Goal: Book appointment/travel/reservation

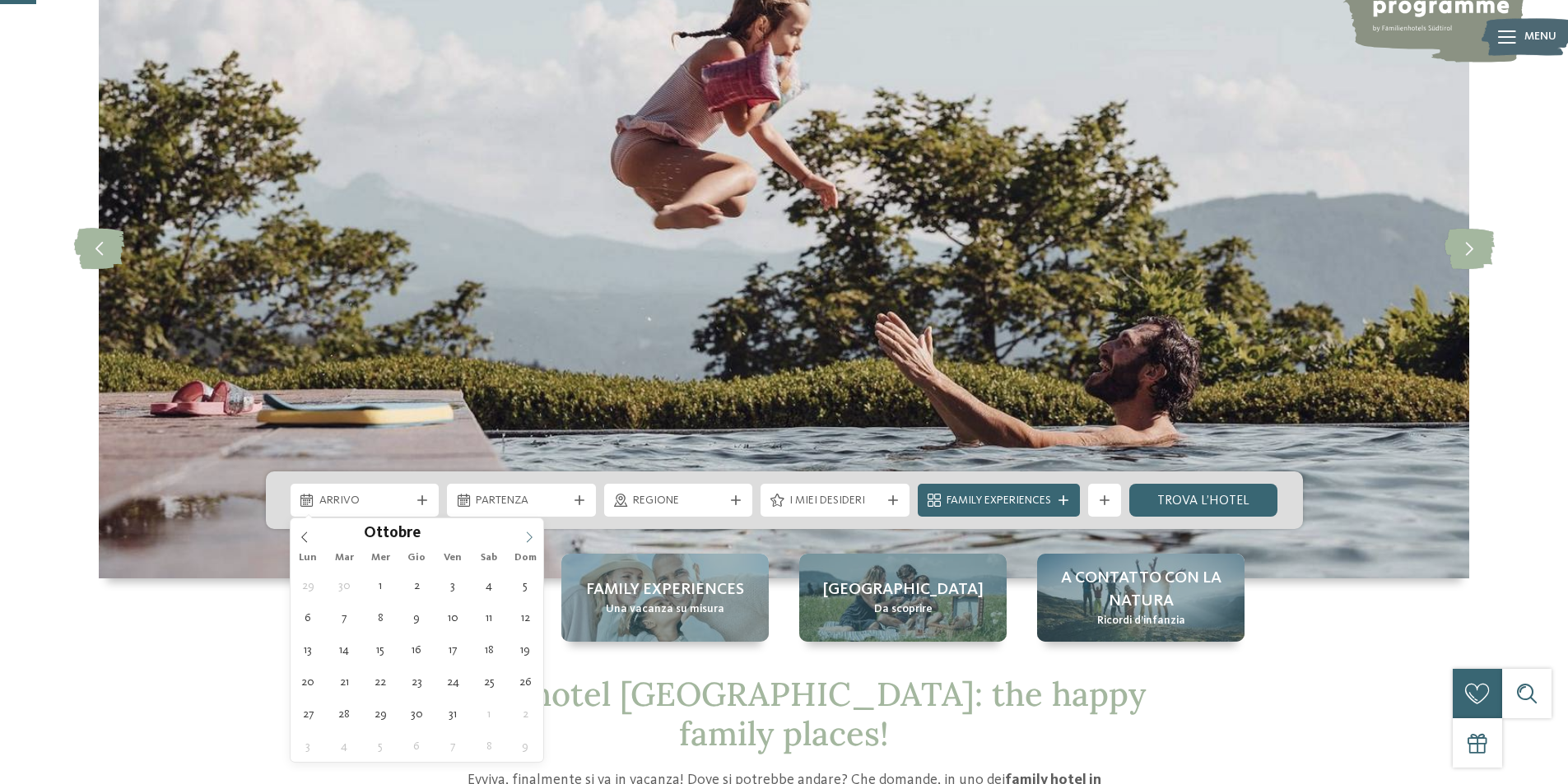
click at [530, 539] on icon at bounding box center [530, 537] width 6 height 11
click at [529, 538] on icon at bounding box center [529, 538] width 12 height 12
type input "****"
click at [529, 538] on icon at bounding box center [529, 538] width 12 height 12
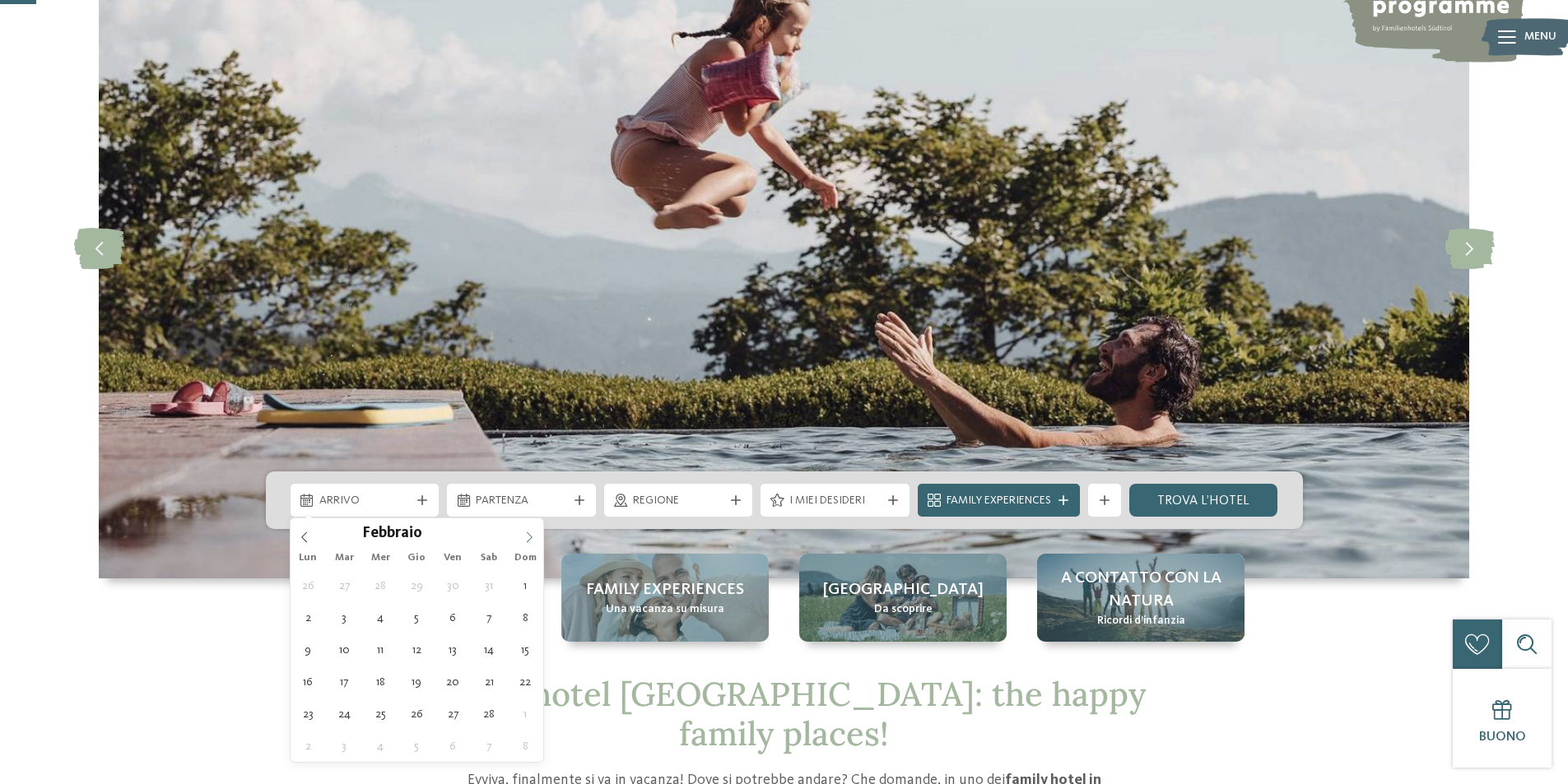
click at [529, 538] on icon at bounding box center [529, 538] width 12 height 12
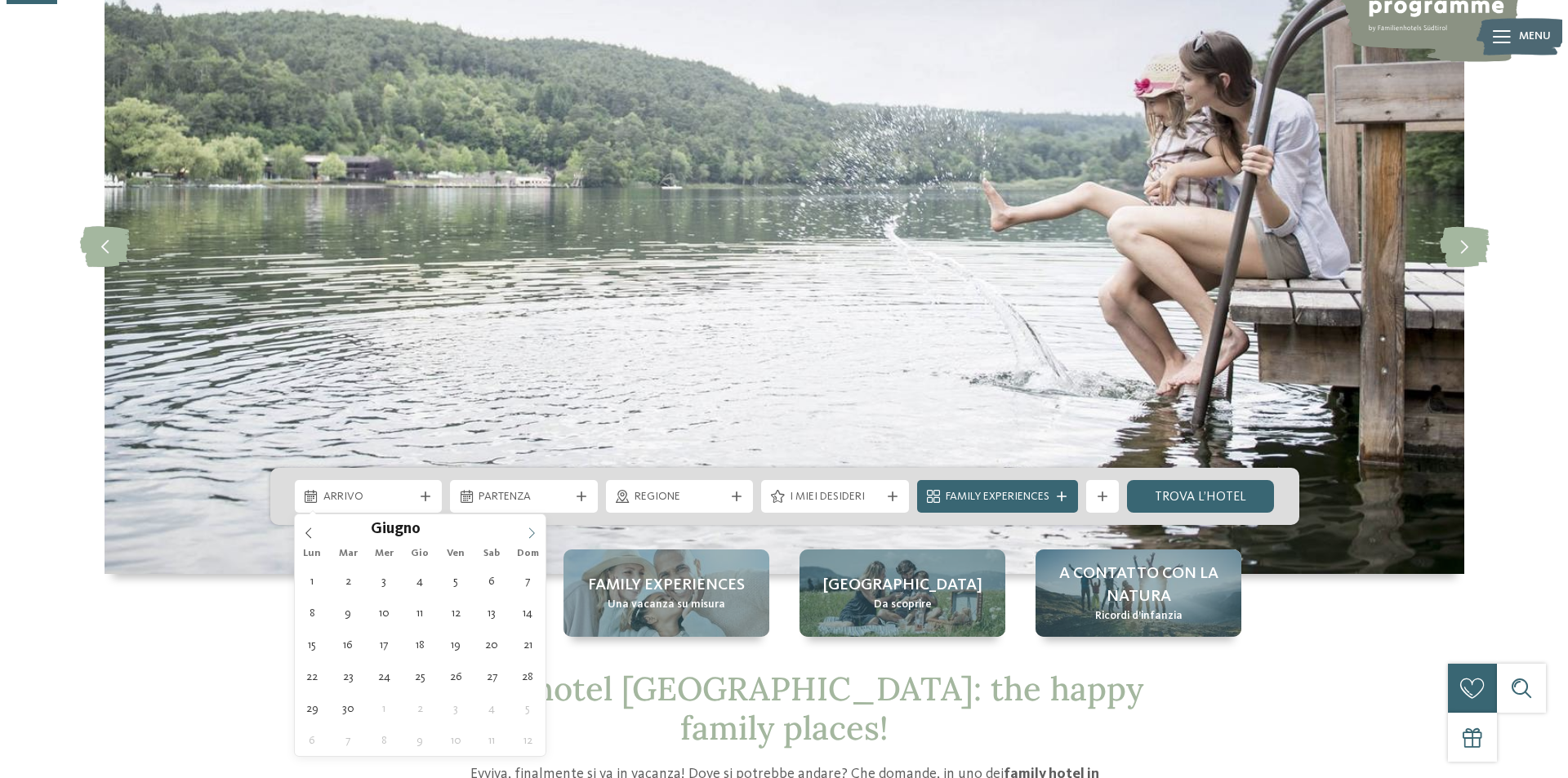
scroll to position [245, 0]
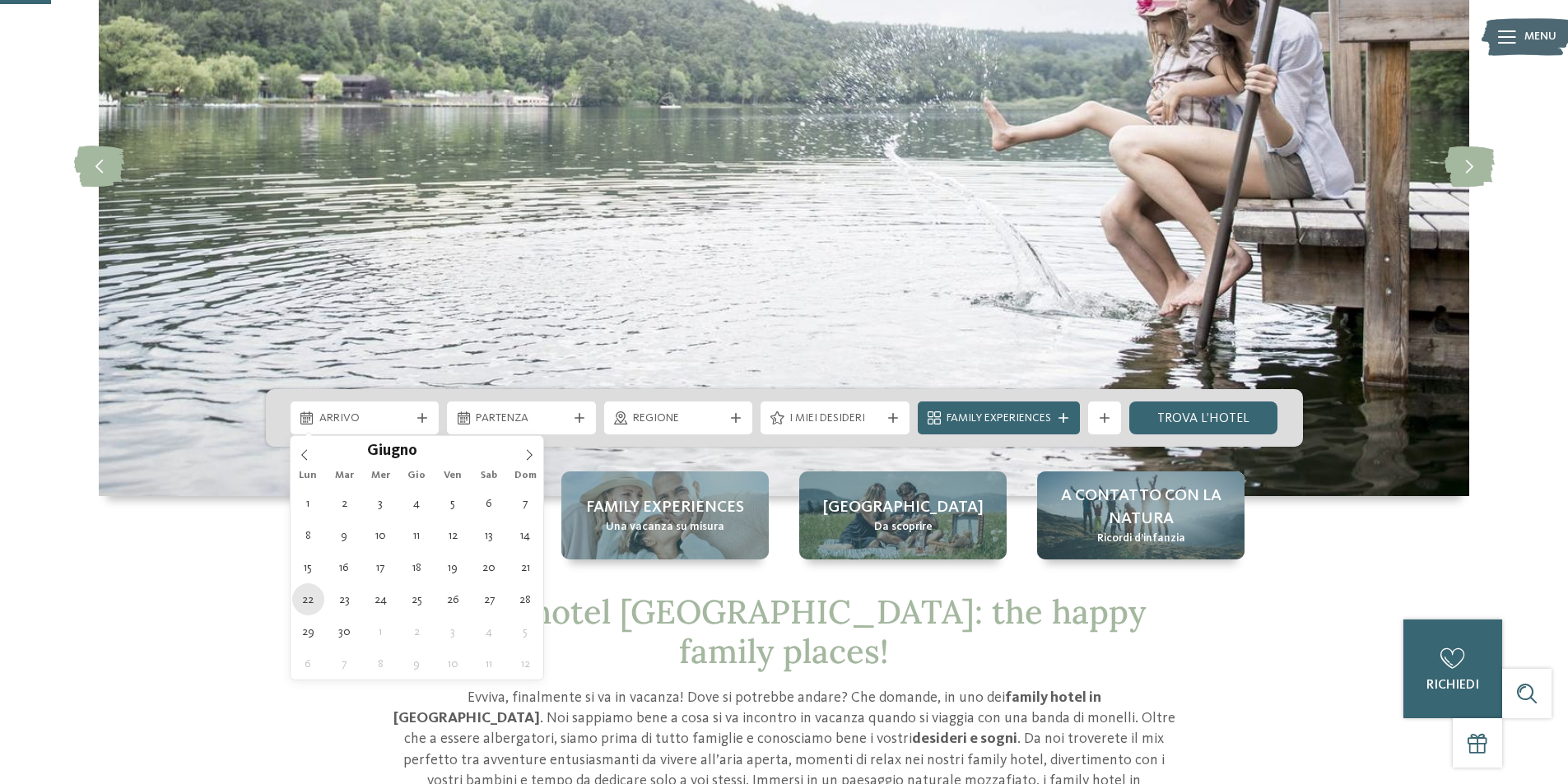
type div "[DATE]"
type input "****"
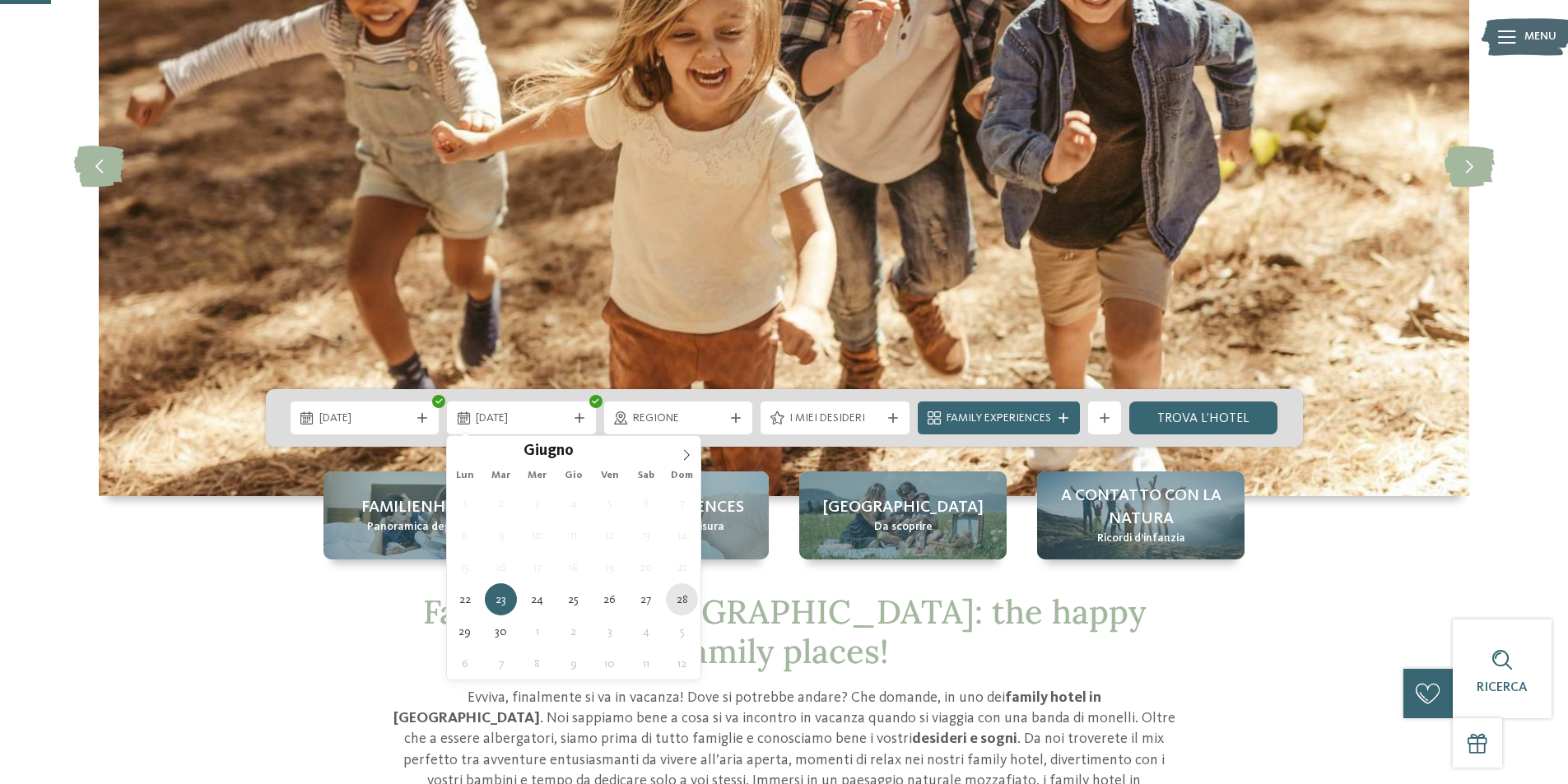
type div "[DATE]"
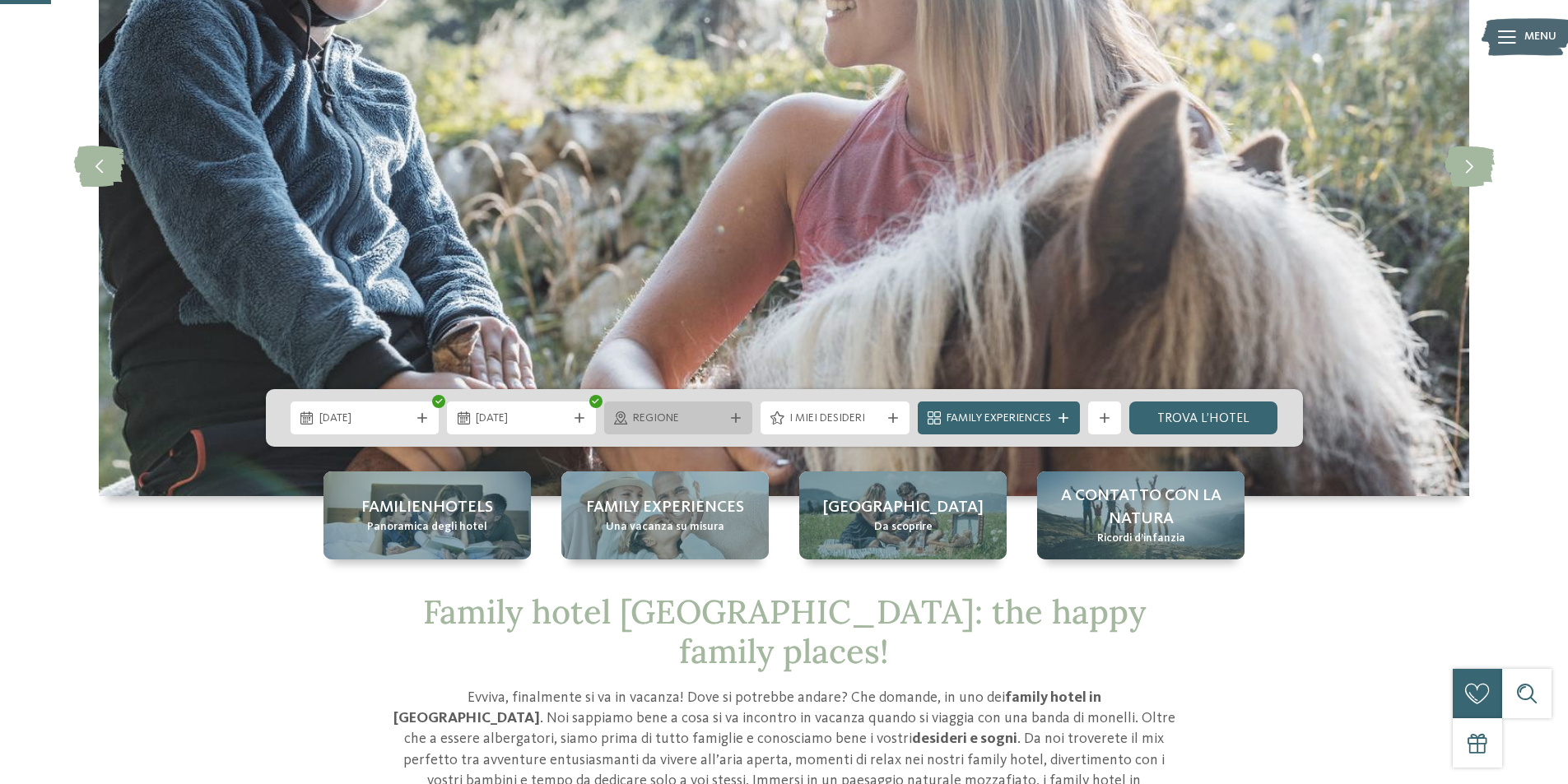
click at [687, 418] on span "Regione" at bounding box center [678, 419] width 92 height 17
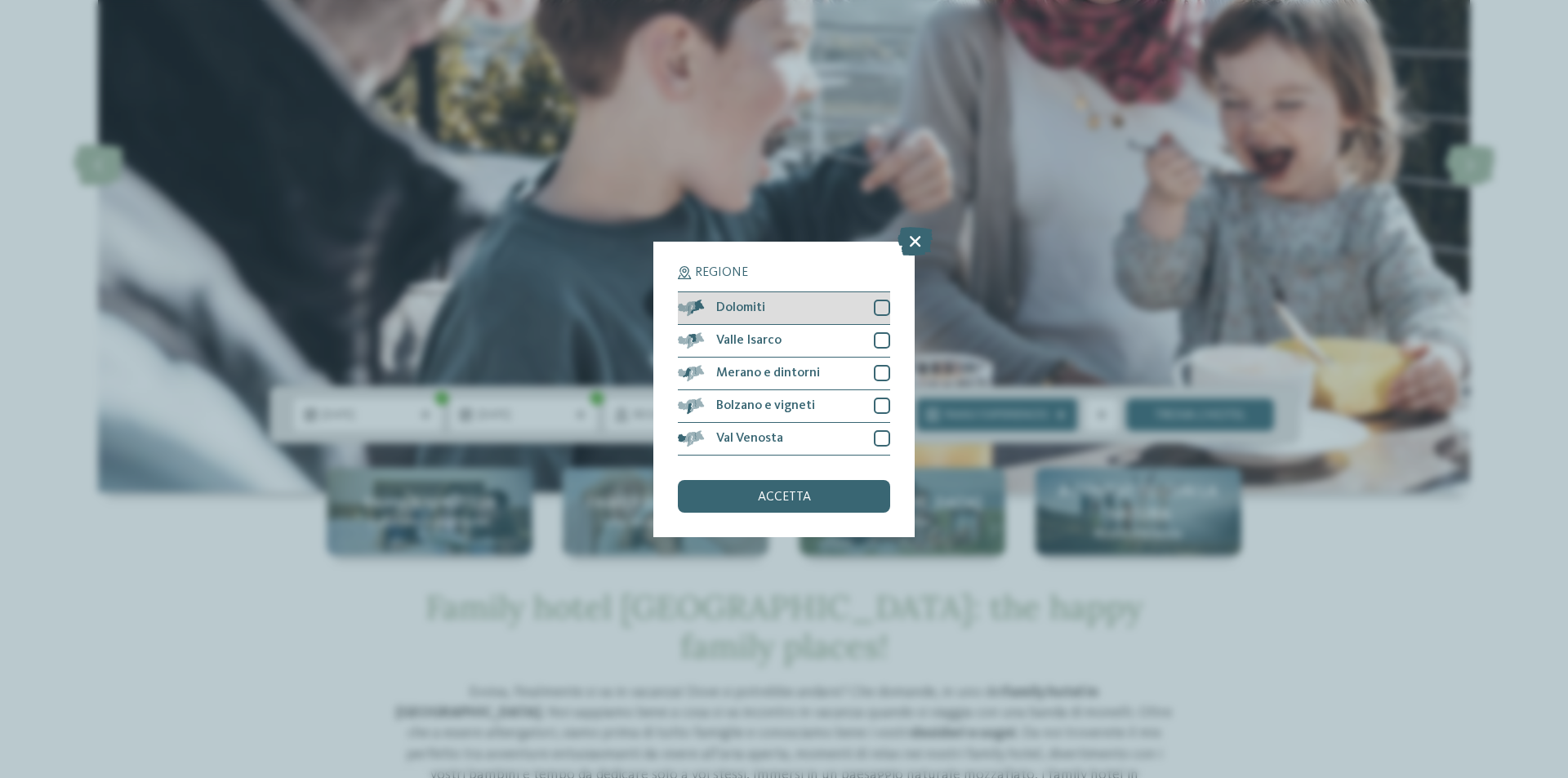
click at [881, 301] on div at bounding box center [882, 308] width 17 height 17
click at [877, 441] on div at bounding box center [882, 438] width 17 height 17
click at [880, 408] on div at bounding box center [882, 406] width 17 height 17
click at [882, 372] on div at bounding box center [882, 372] width 17 height 17
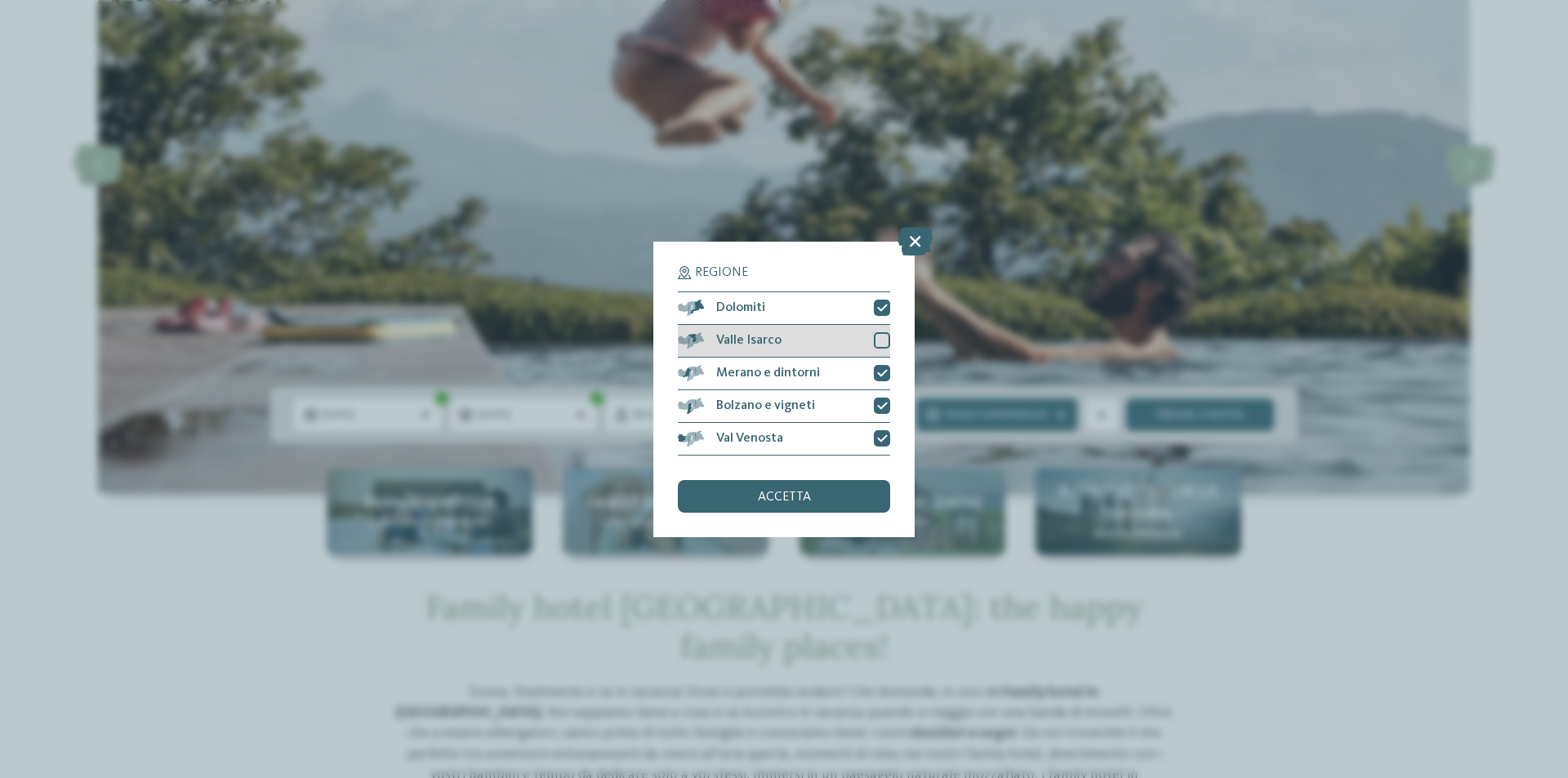
click at [877, 338] on div at bounding box center [882, 340] width 17 height 17
click at [828, 494] on div "accetta" at bounding box center [783, 496] width 212 height 32
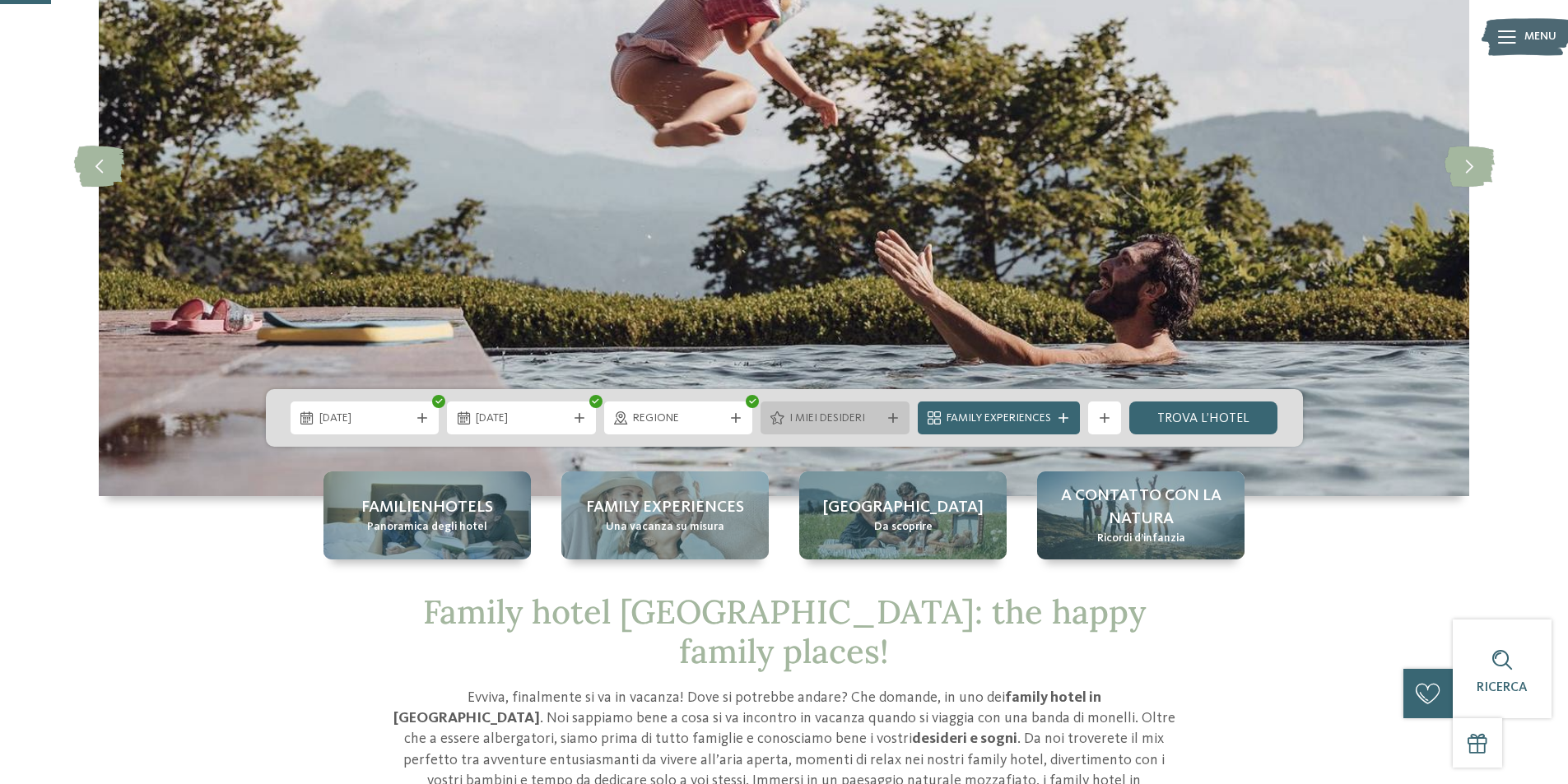
click at [792, 419] on span "I miei desideri" at bounding box center [835, 419] width 92 height 17
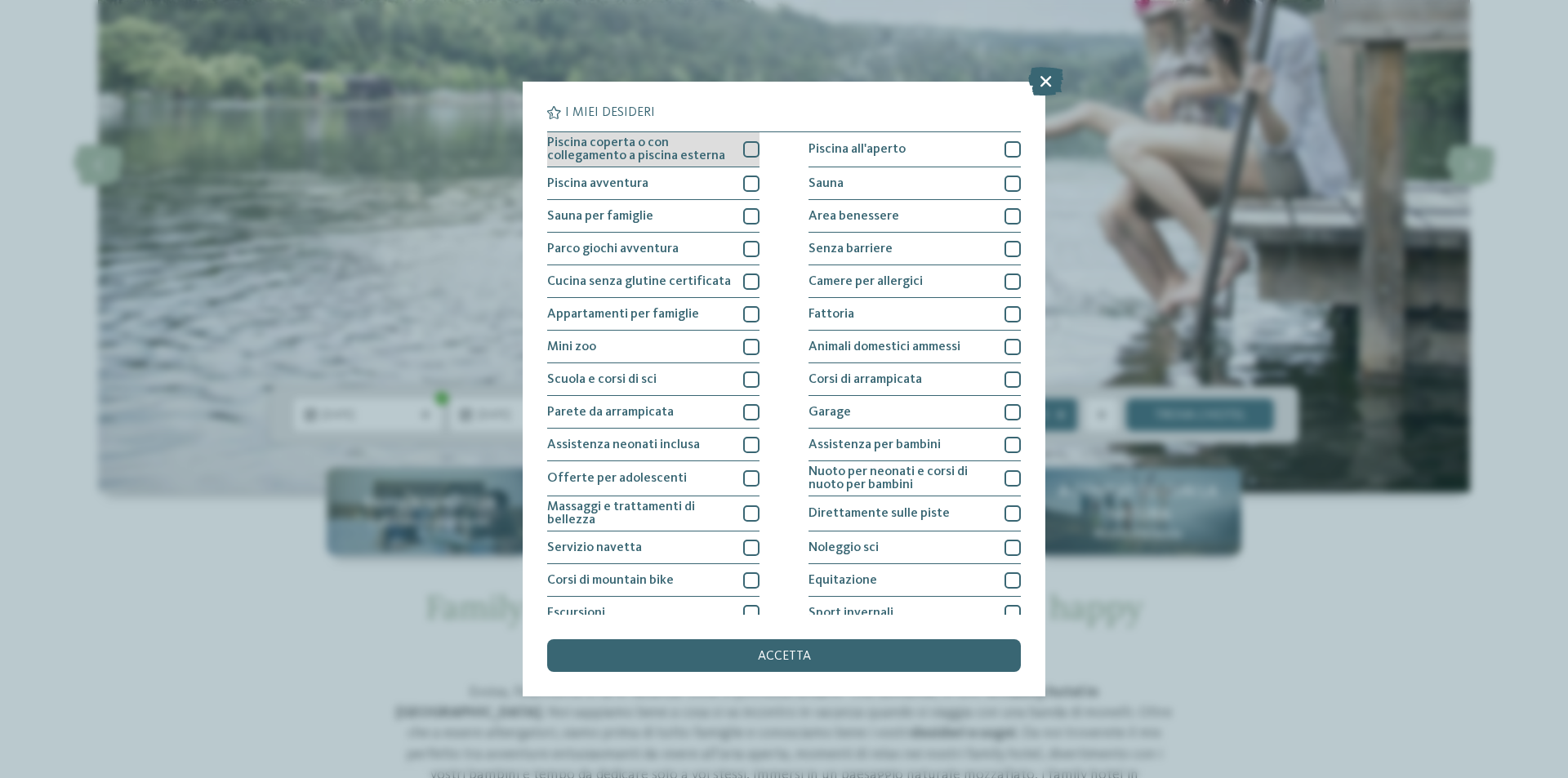
click at [743, 147] on div at bounding box center [751, 150] width 17 height 17
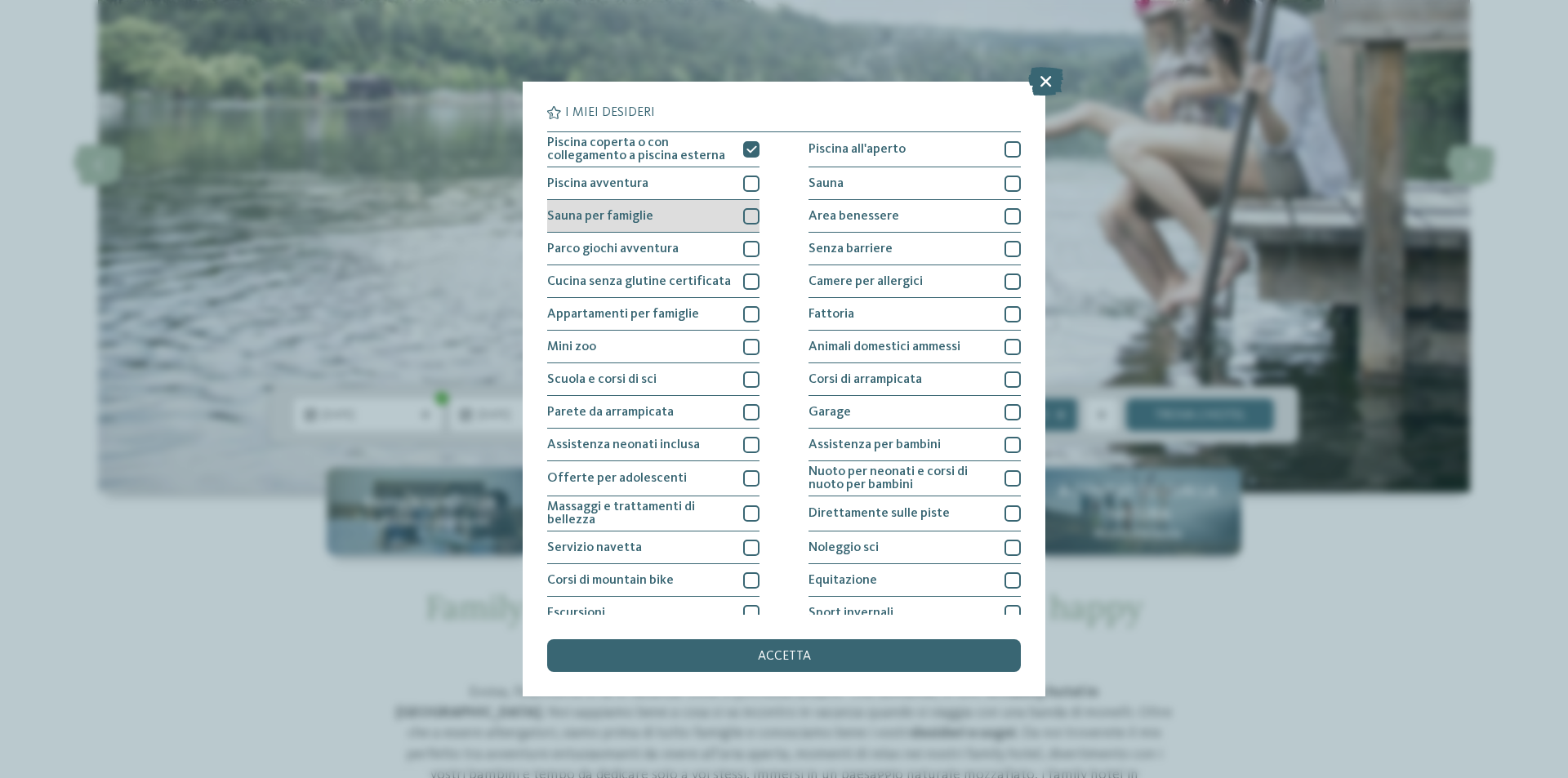
click at [738, 213] on div "Sauna per famiglie" at bounding box center [653, 216] width 212 height 32
click at [743, 243] on div at bounding box center [751, 248] width 17 height 17
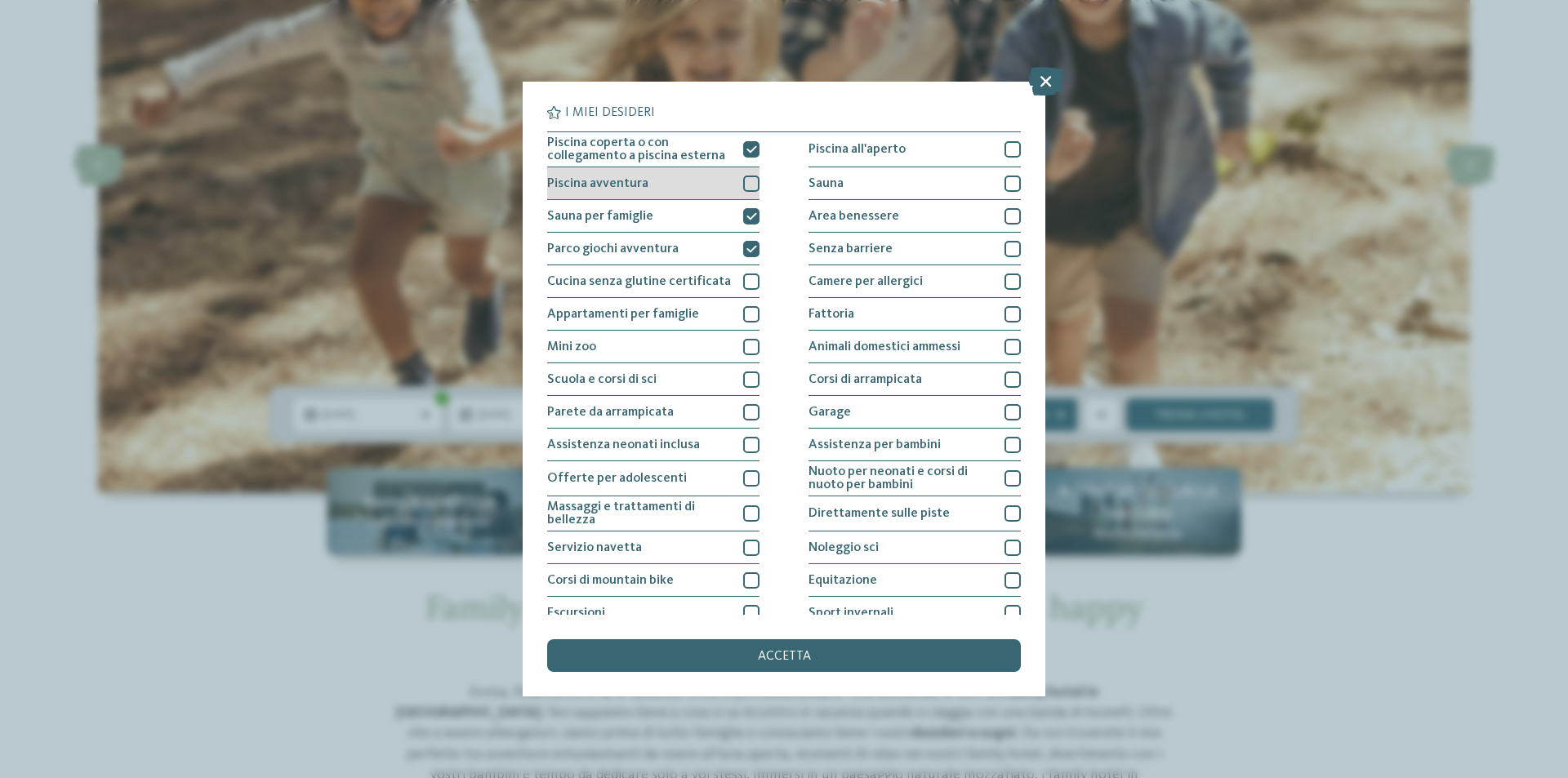
click at [746, 186] on div at bounding box center [751, 184] width 17 height 17
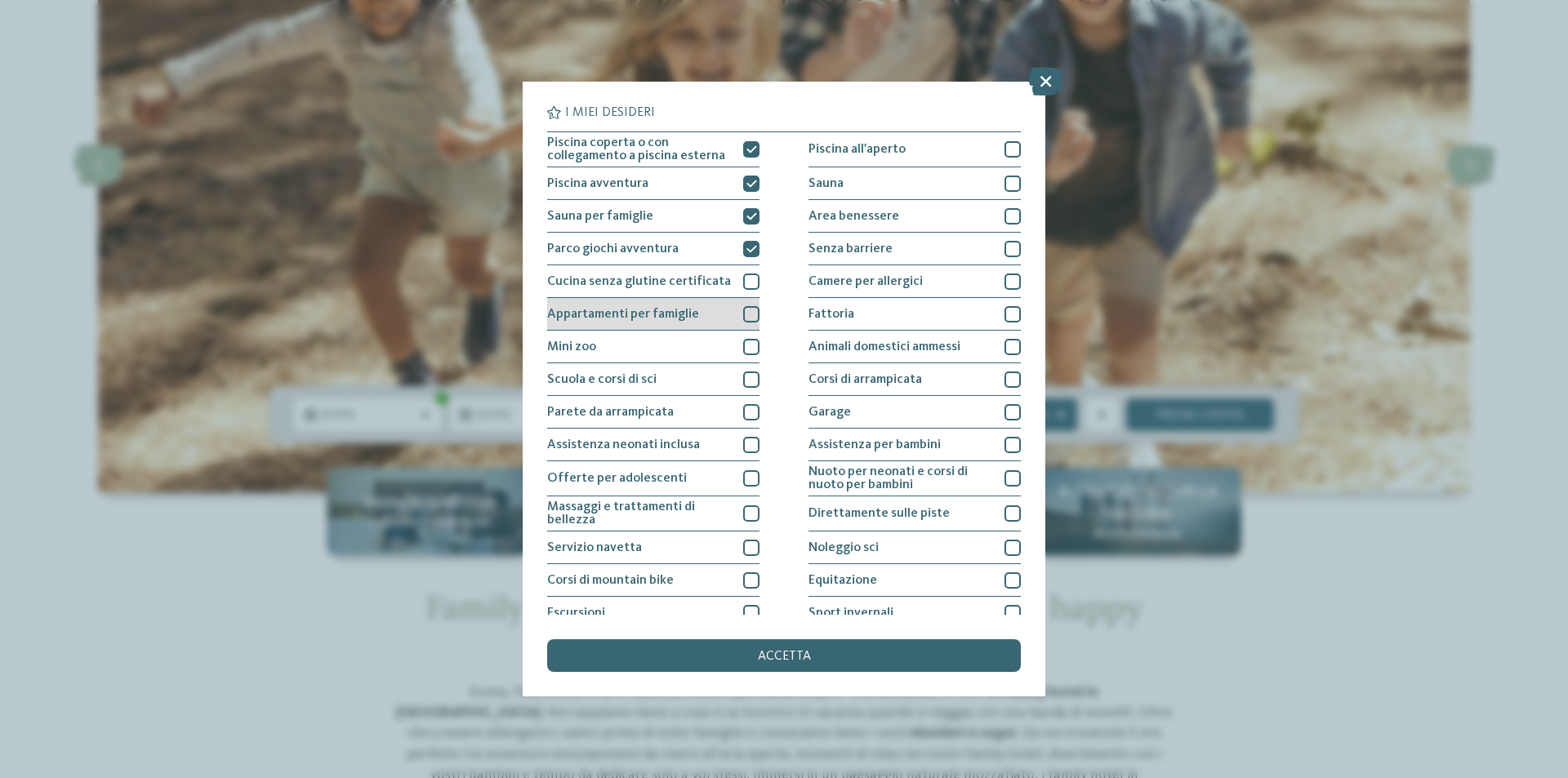
click at [750, 317] on div at bounding box center [751, 314] width 17 height 17
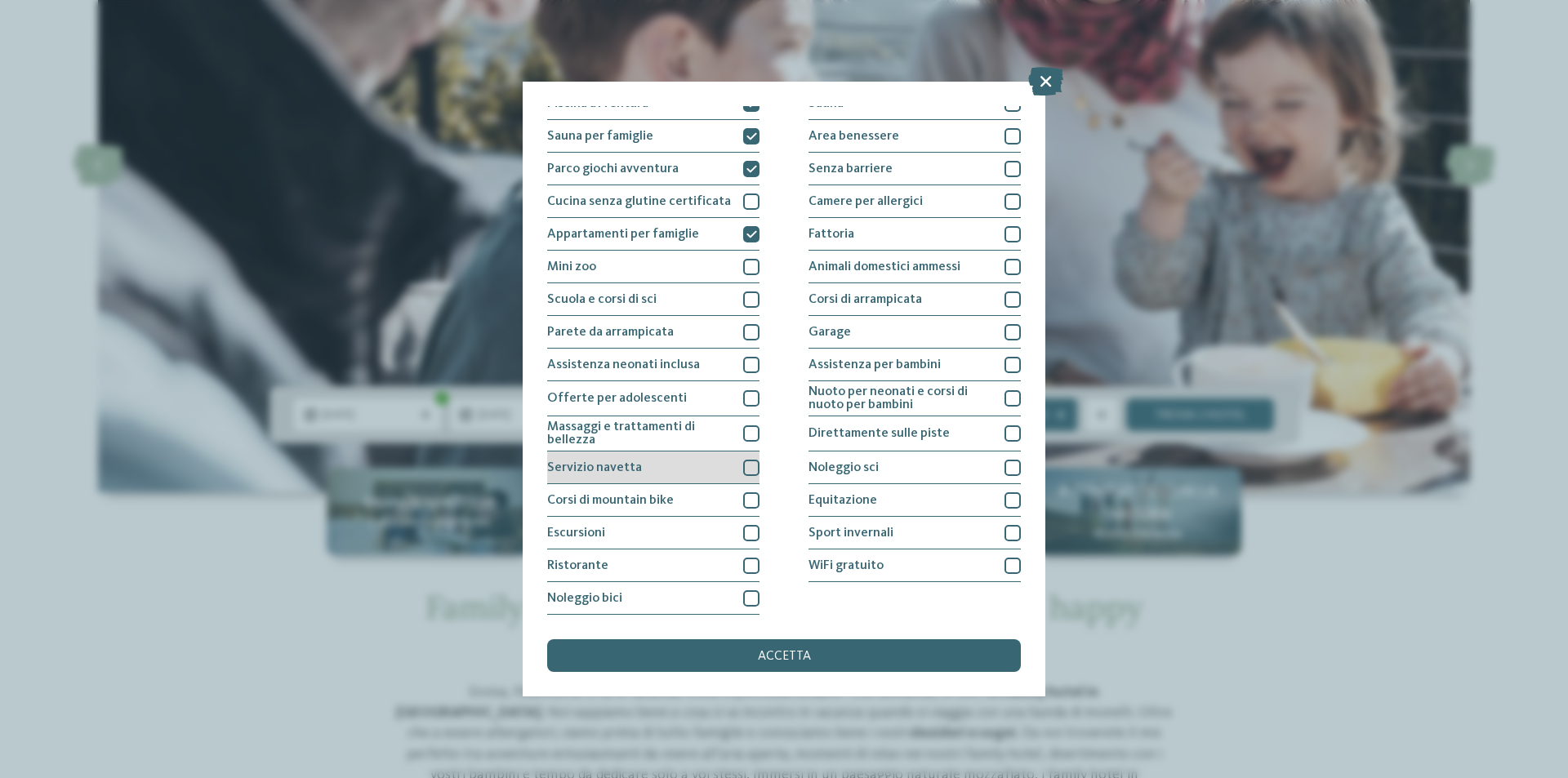
click at [745, 465] on div at bounding box center [751, 467] width 17 height 17
click at [748, 534] on div at bounding box center [751, 533] width 17 height 17
click at [754, 596] on div at bounding box center [751, 598] width 17 height 17
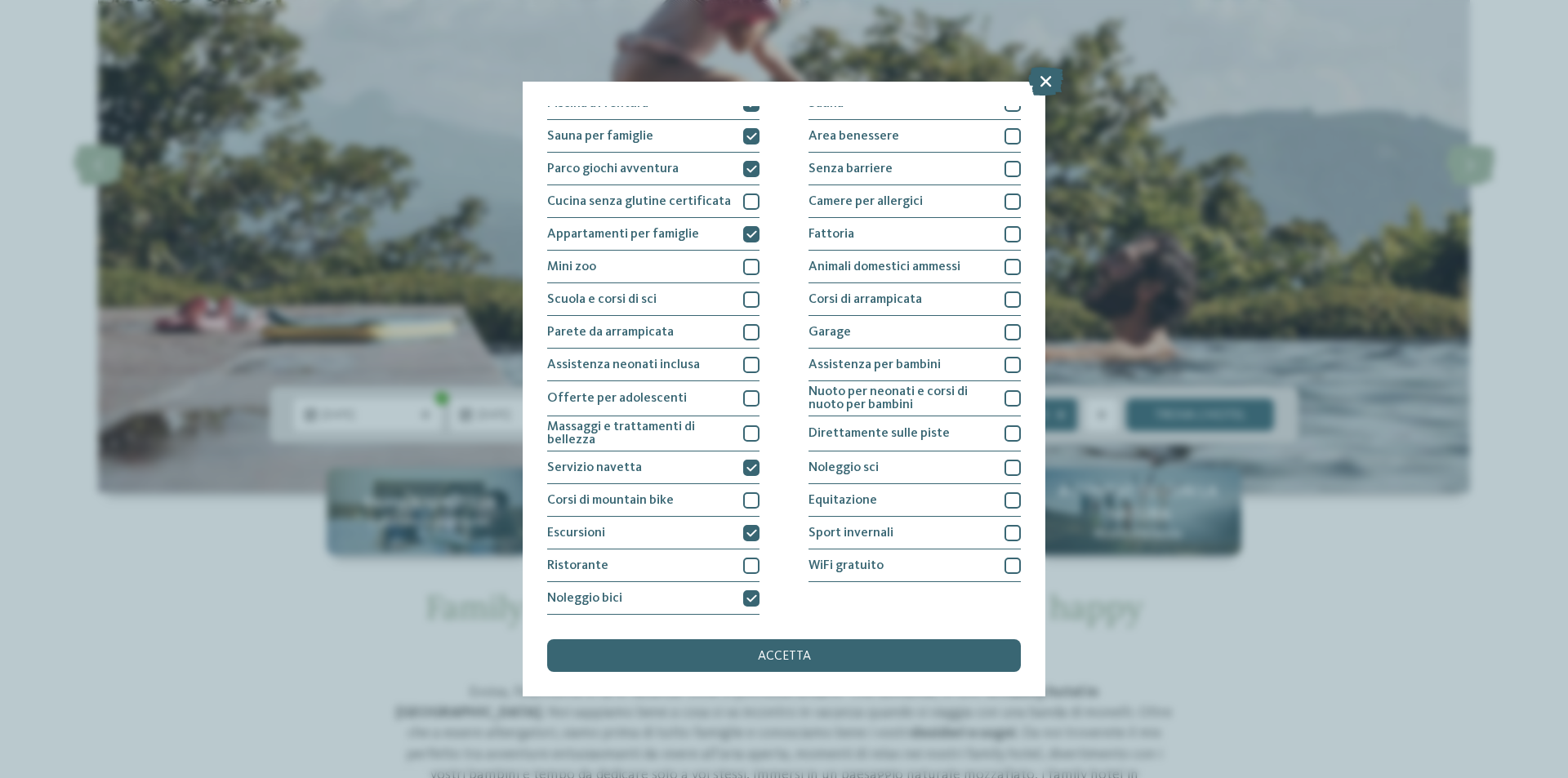
scroll to position [0, 0]
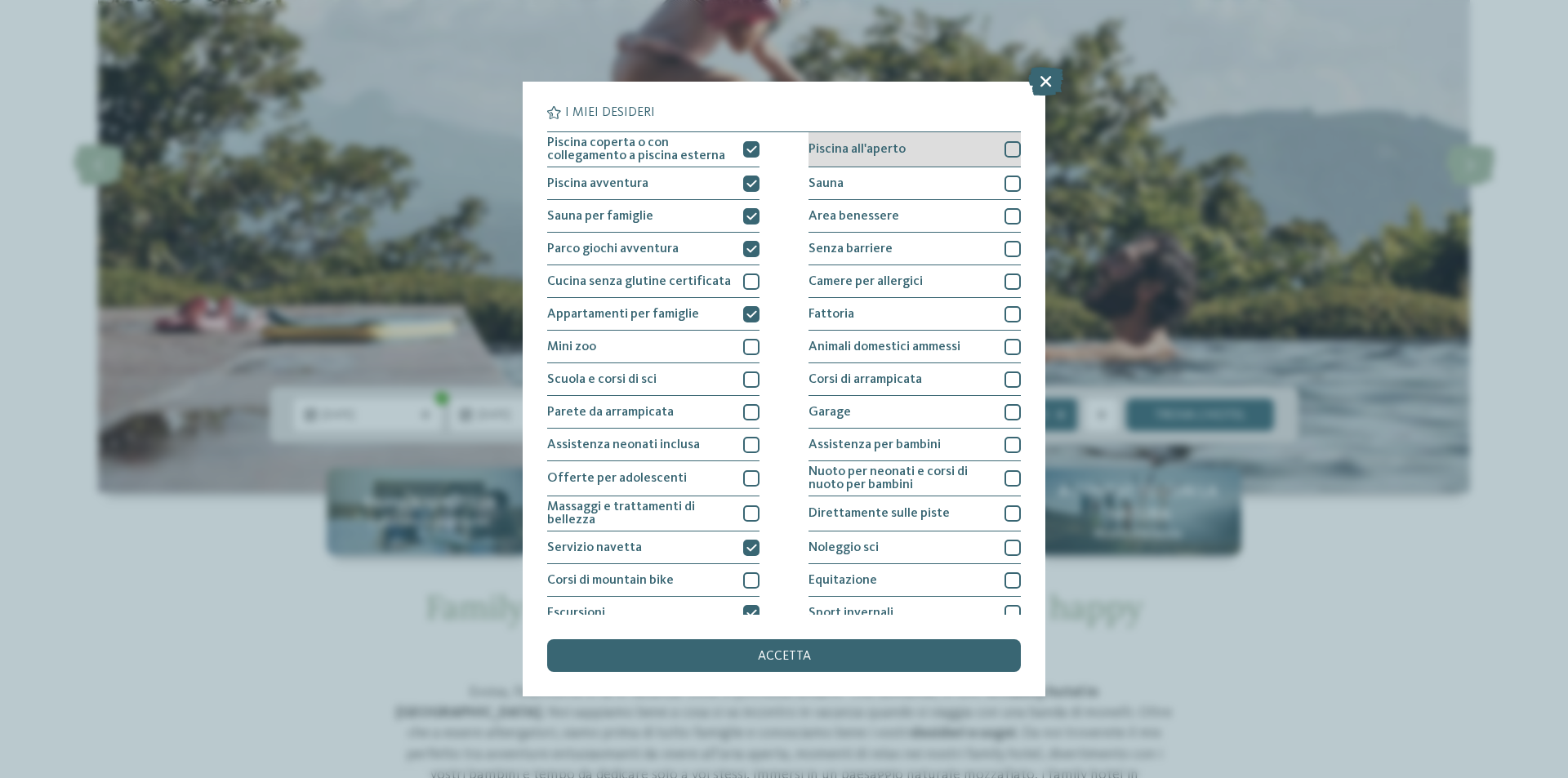
click at [1005, 155] on div at bounding box center [1013, 150] width 17 height 17
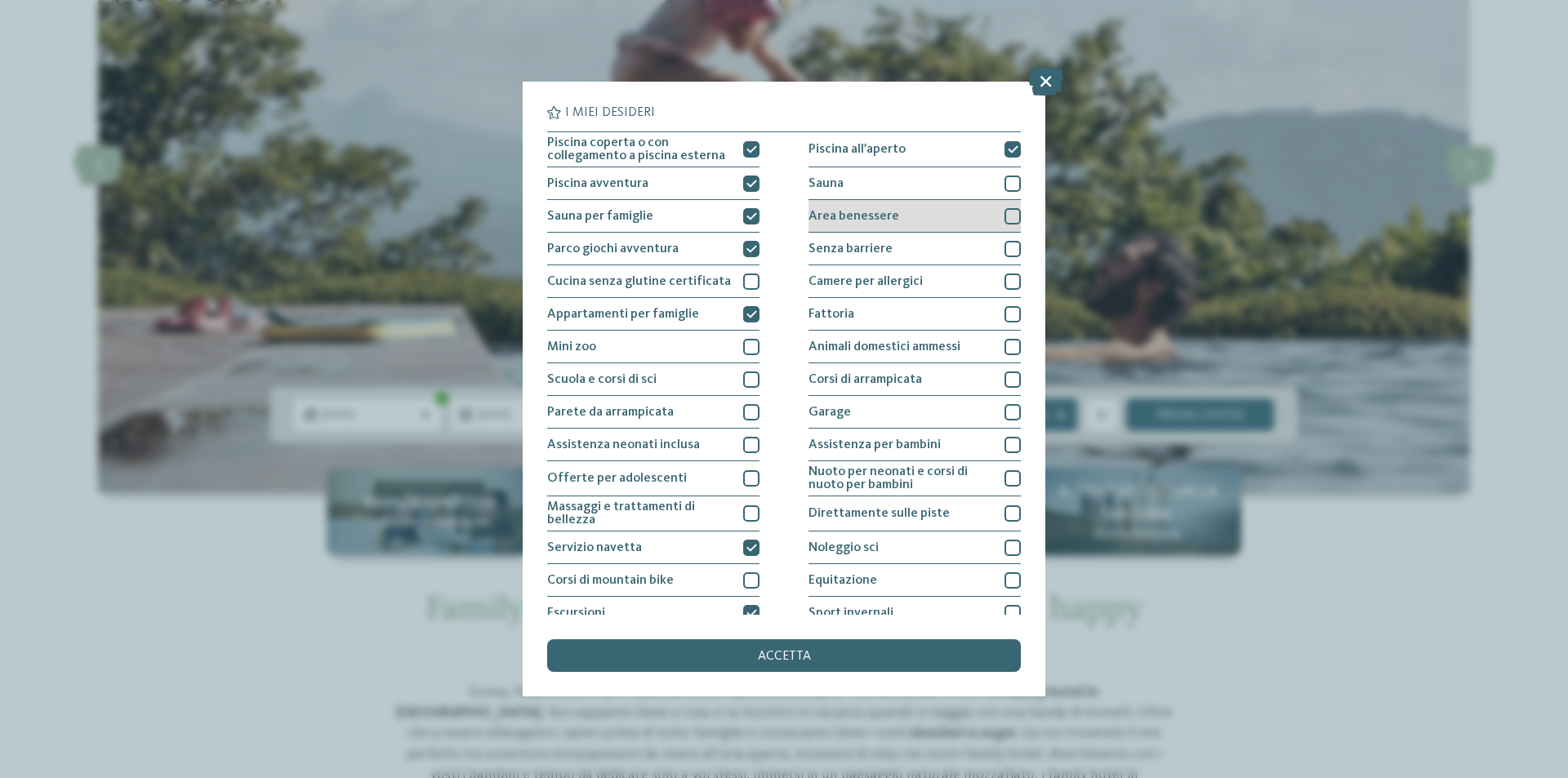
click at [1005, 211] on div at bounding box center [1013, 216] width 17 height 17
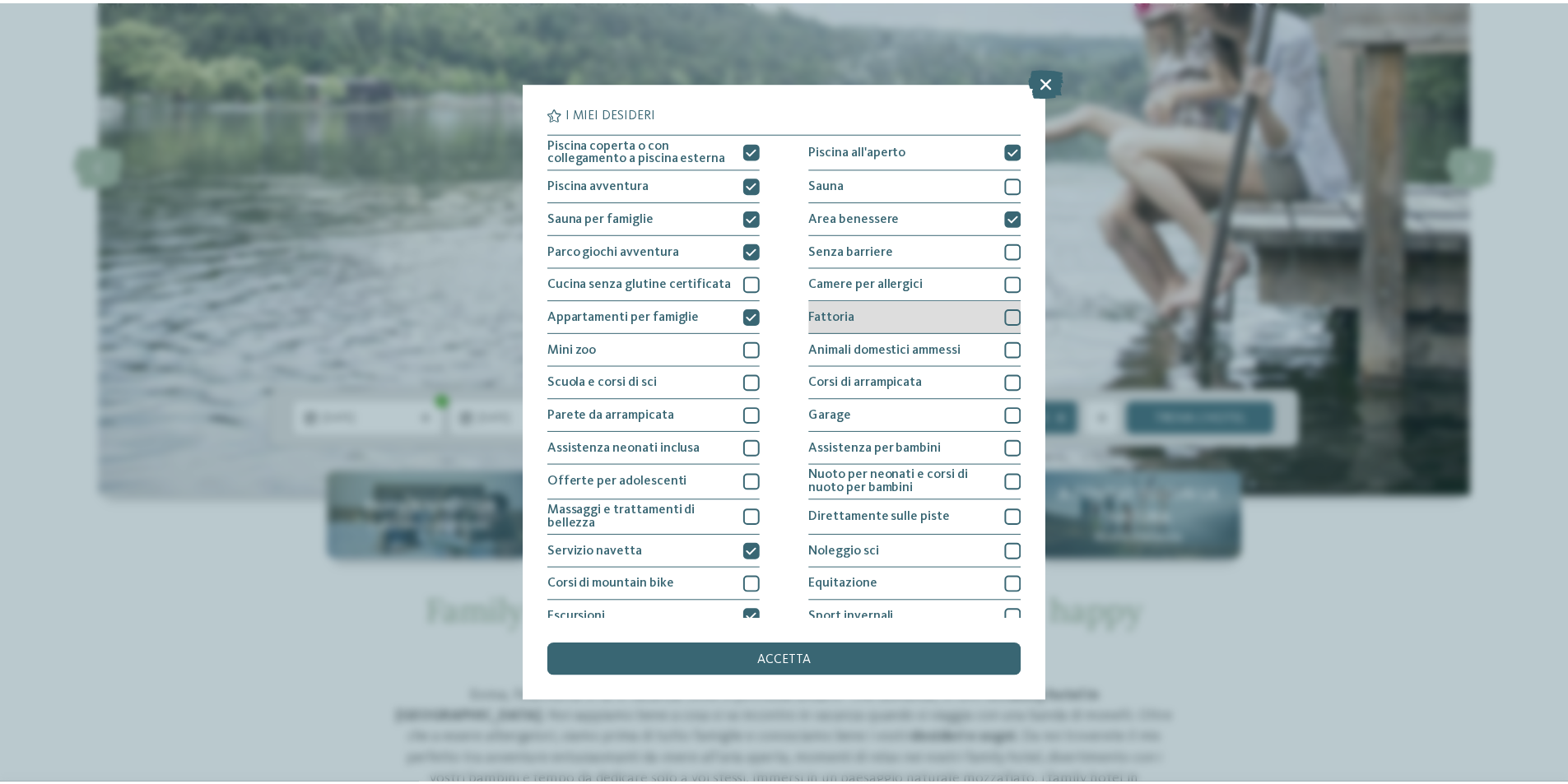
scroll to position [81, 0]
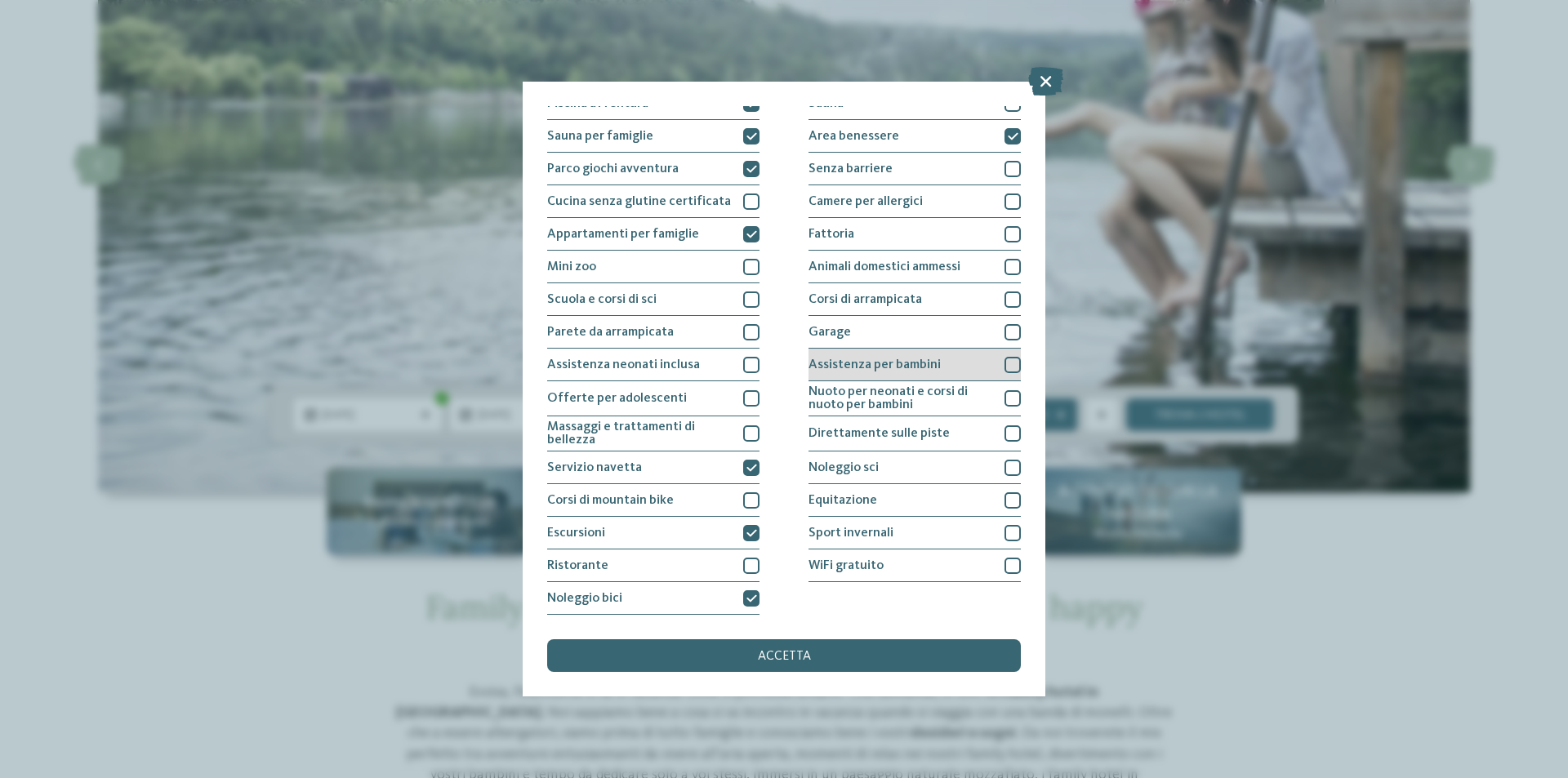
click at [1005, 363] on div at bounding box center [1013, 365] width 17 height 17
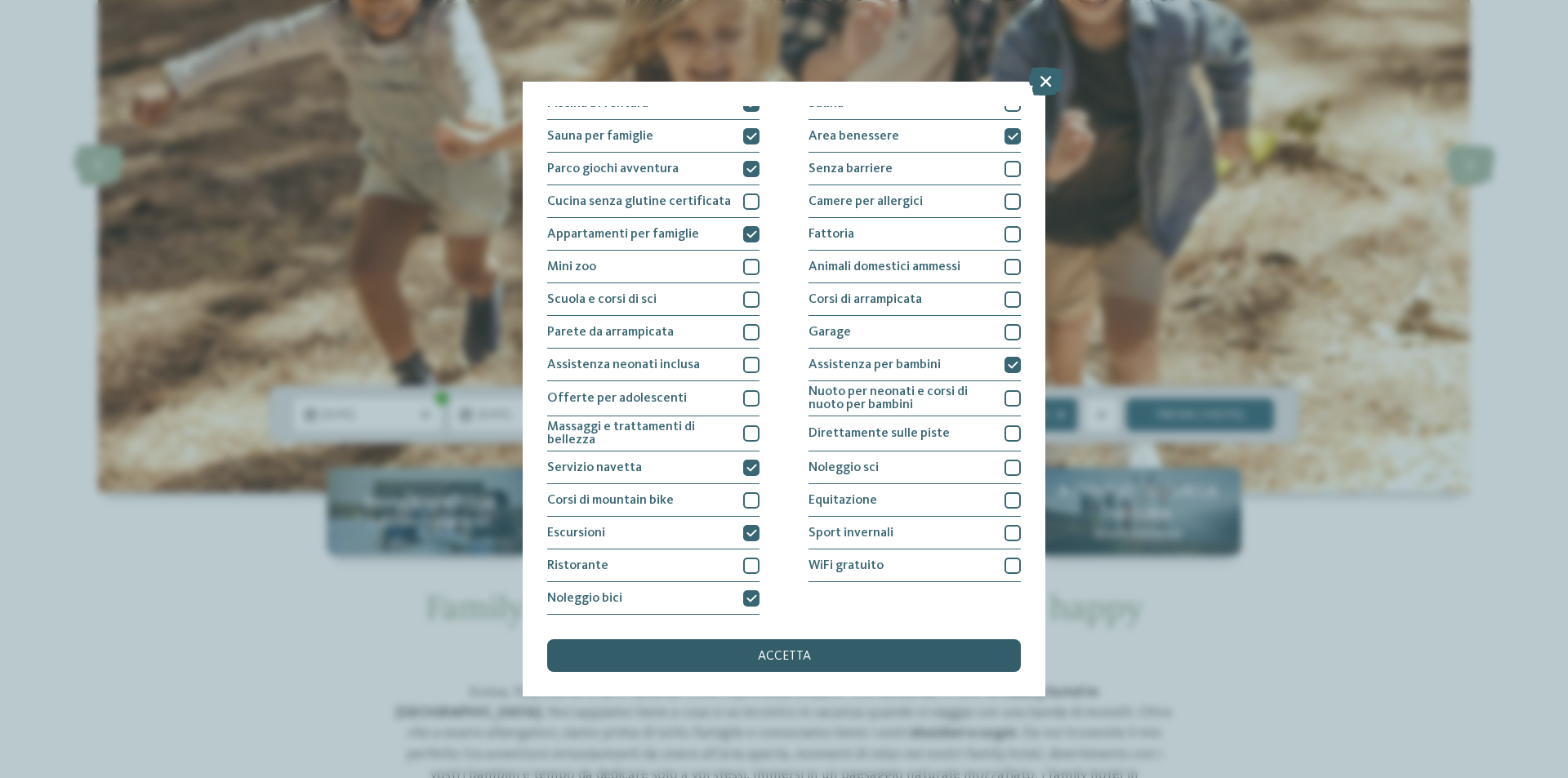
click at [771, 656] on span "accetta" at bounding box center [784, 656] width 53 height 13
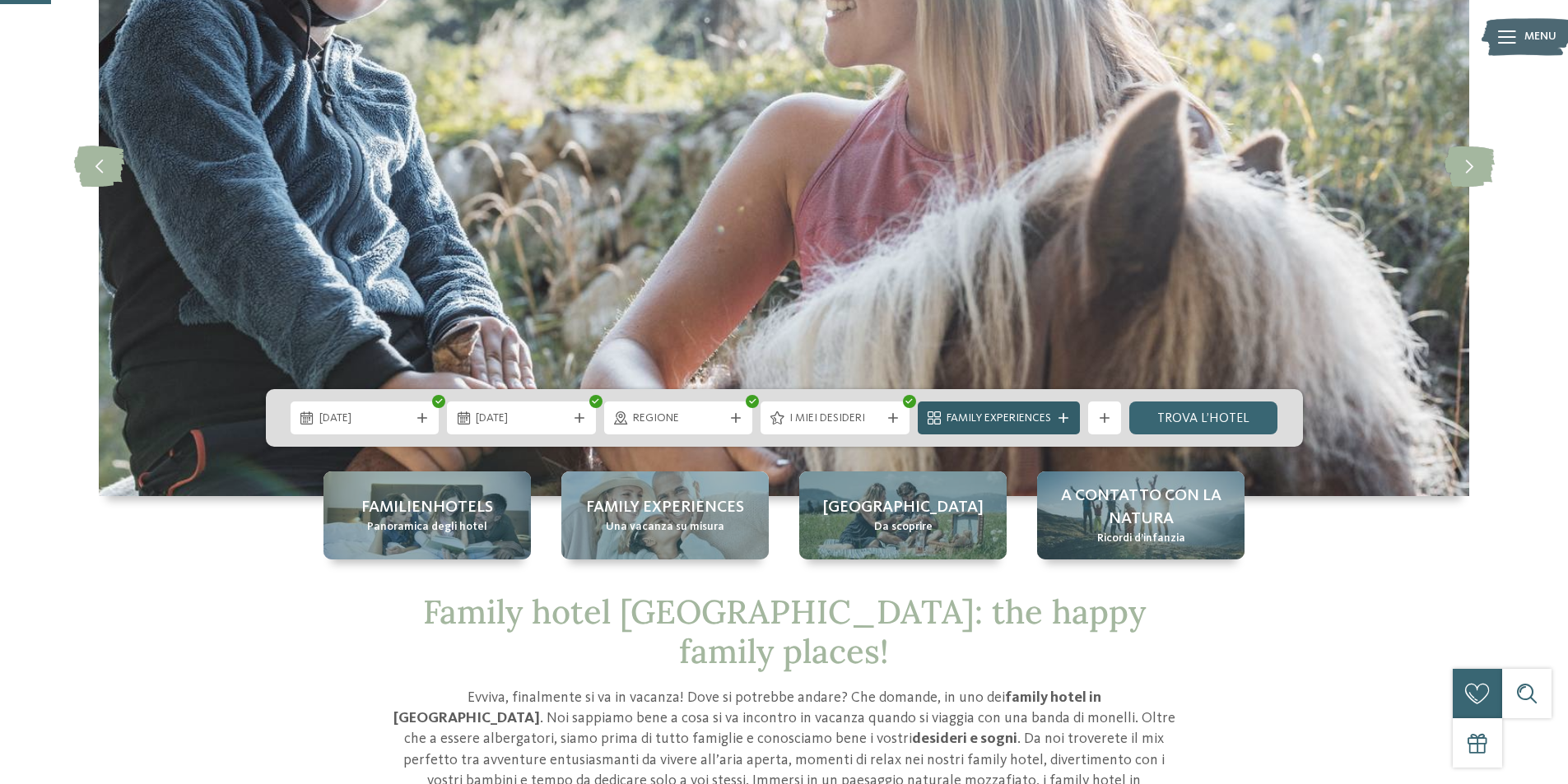
click at [1059, 416] on icon at bounding box center [1063, 418] width 10 height 10
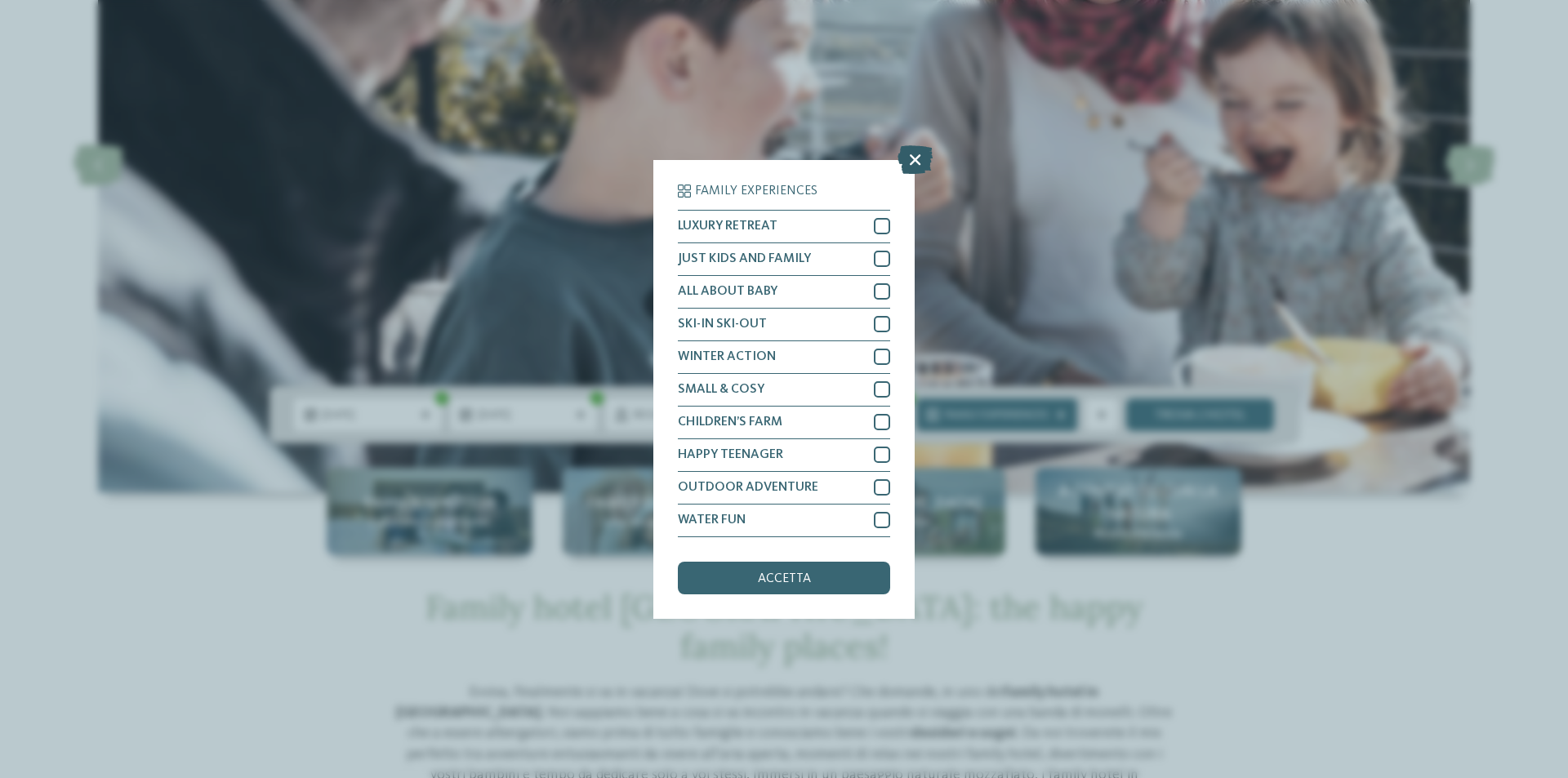
click at [914, 157] on icon at bounding box center [915, 158] width 35 height 28
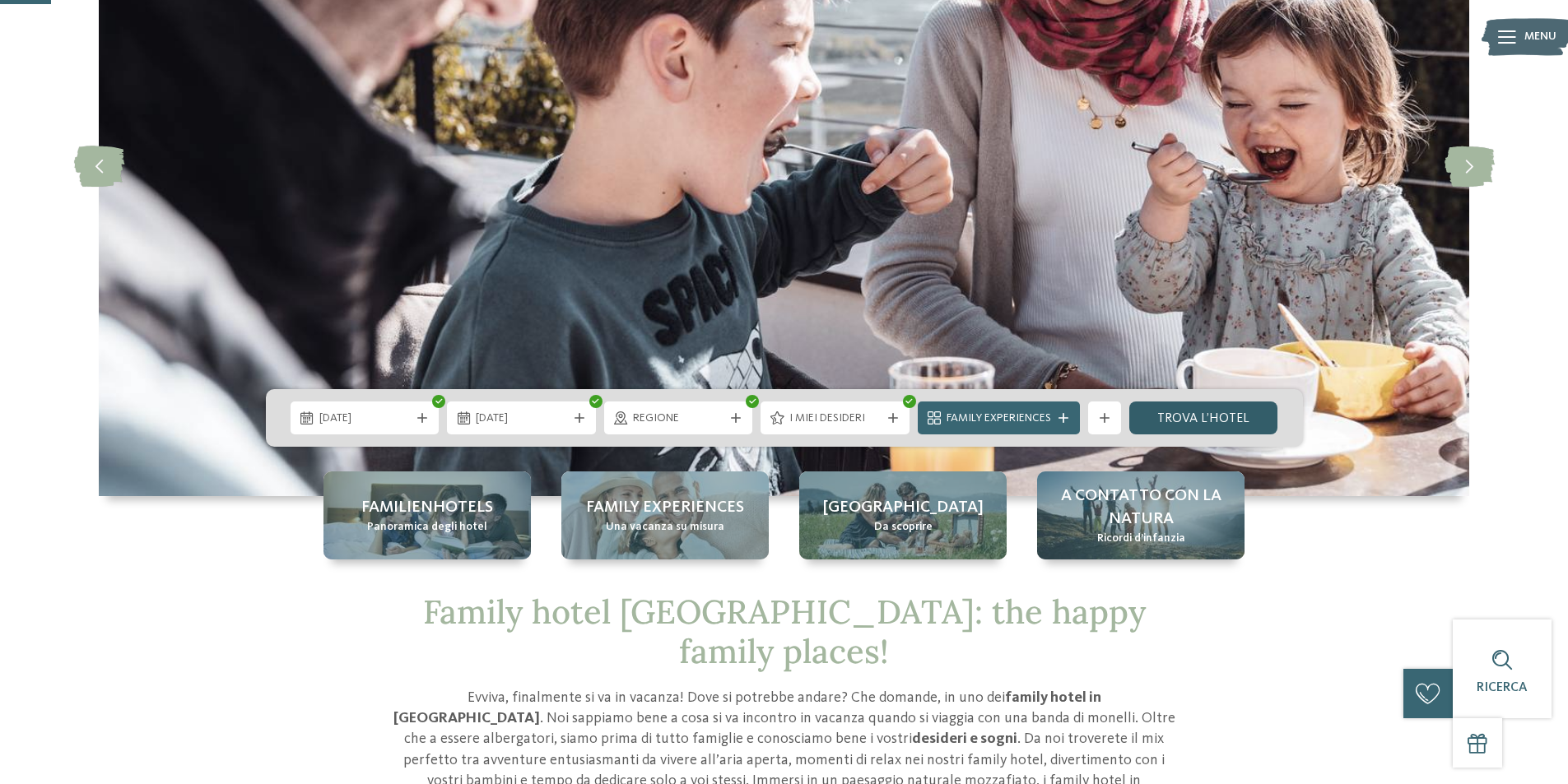
click at [1231, 413] on link "trova l’hotel" at bounding box center [1203, 418] width 149 height 33
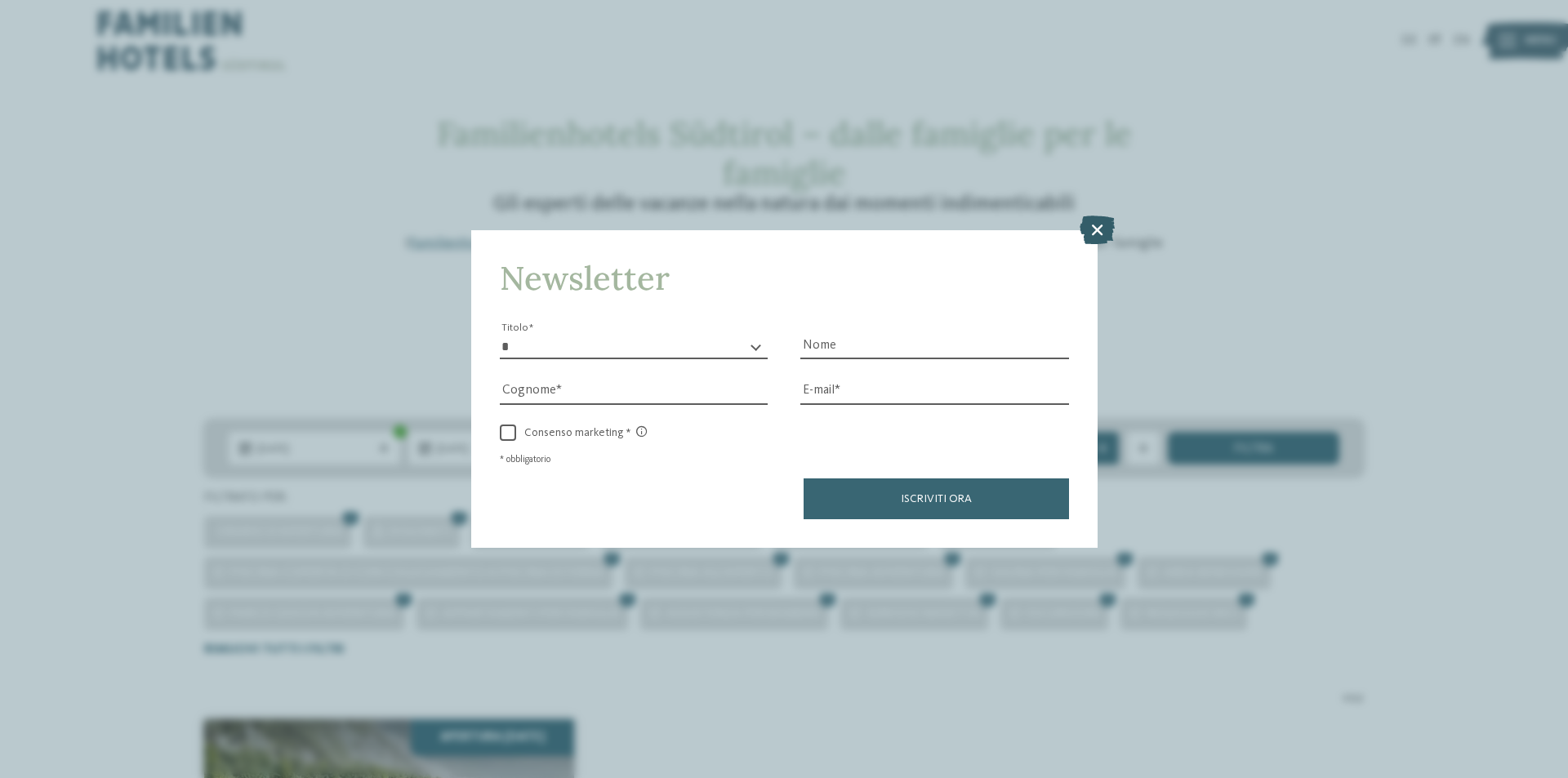
click at [1094, 226] on icon at bounding box center [1097, 230] width 35 height 28
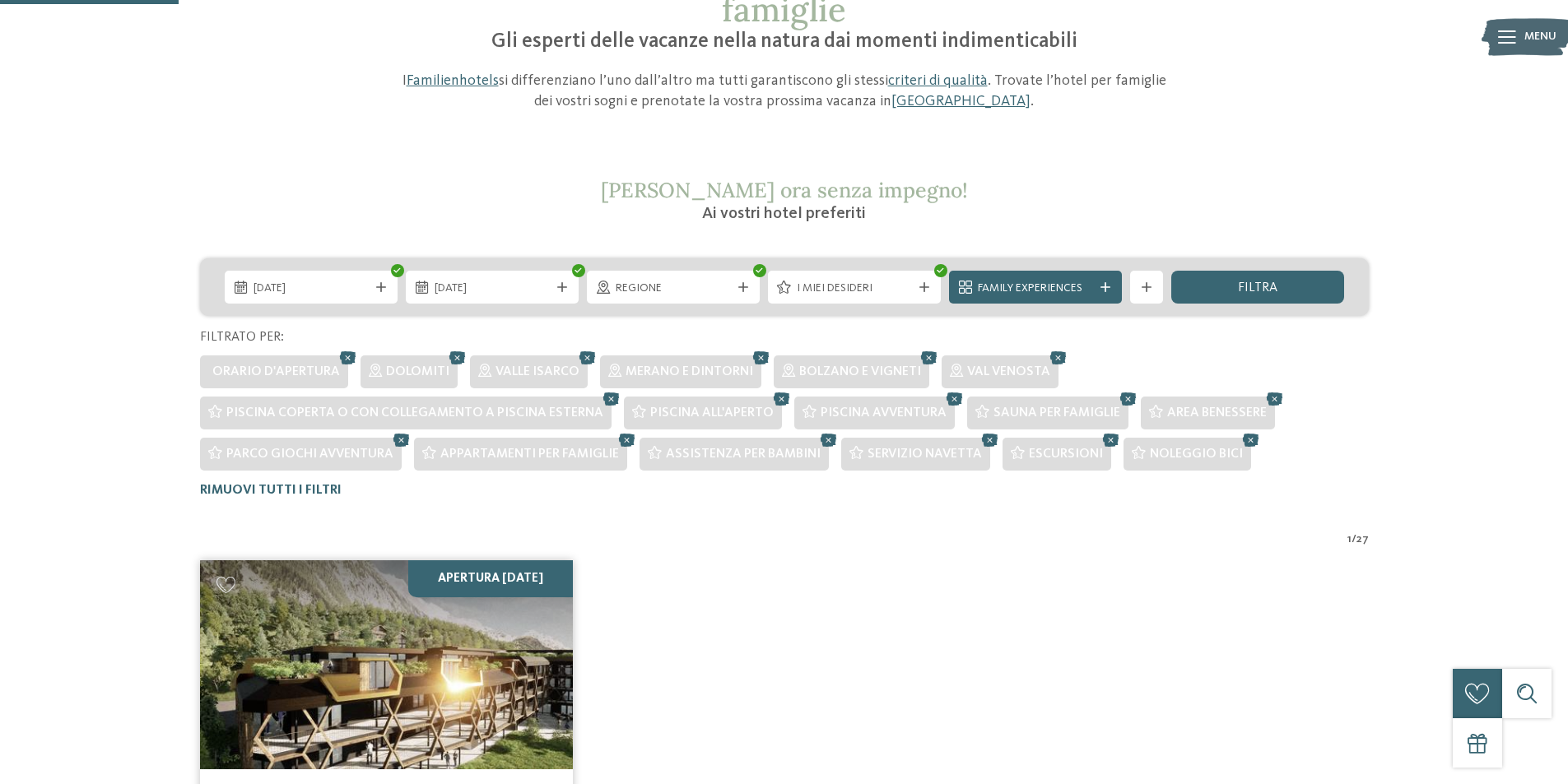
scroll to position [329, 0]
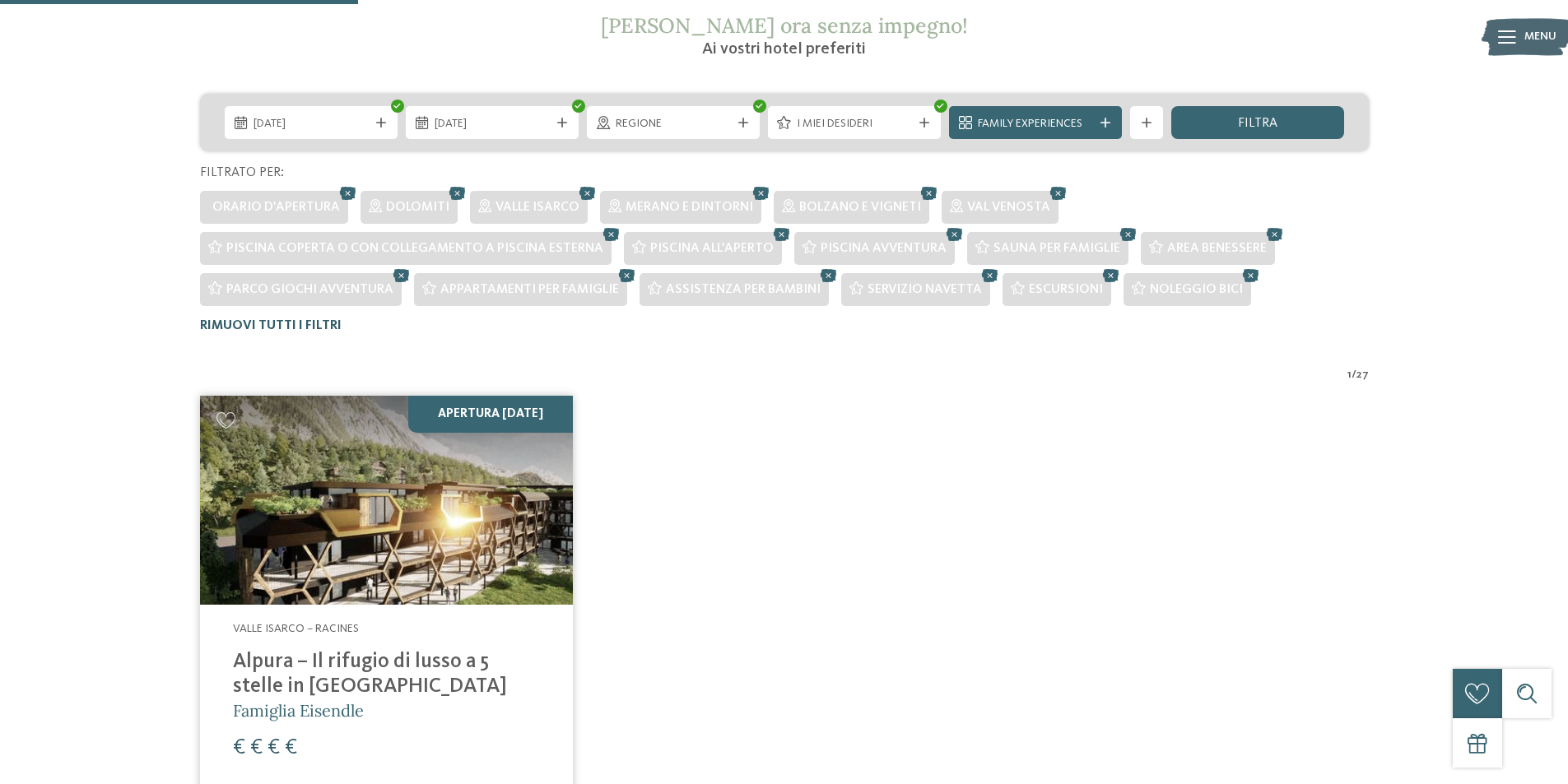
click at [268, 321] on span "Rimuovi tutti i filtri" at bounding box center [271, 325] width 142 height 13
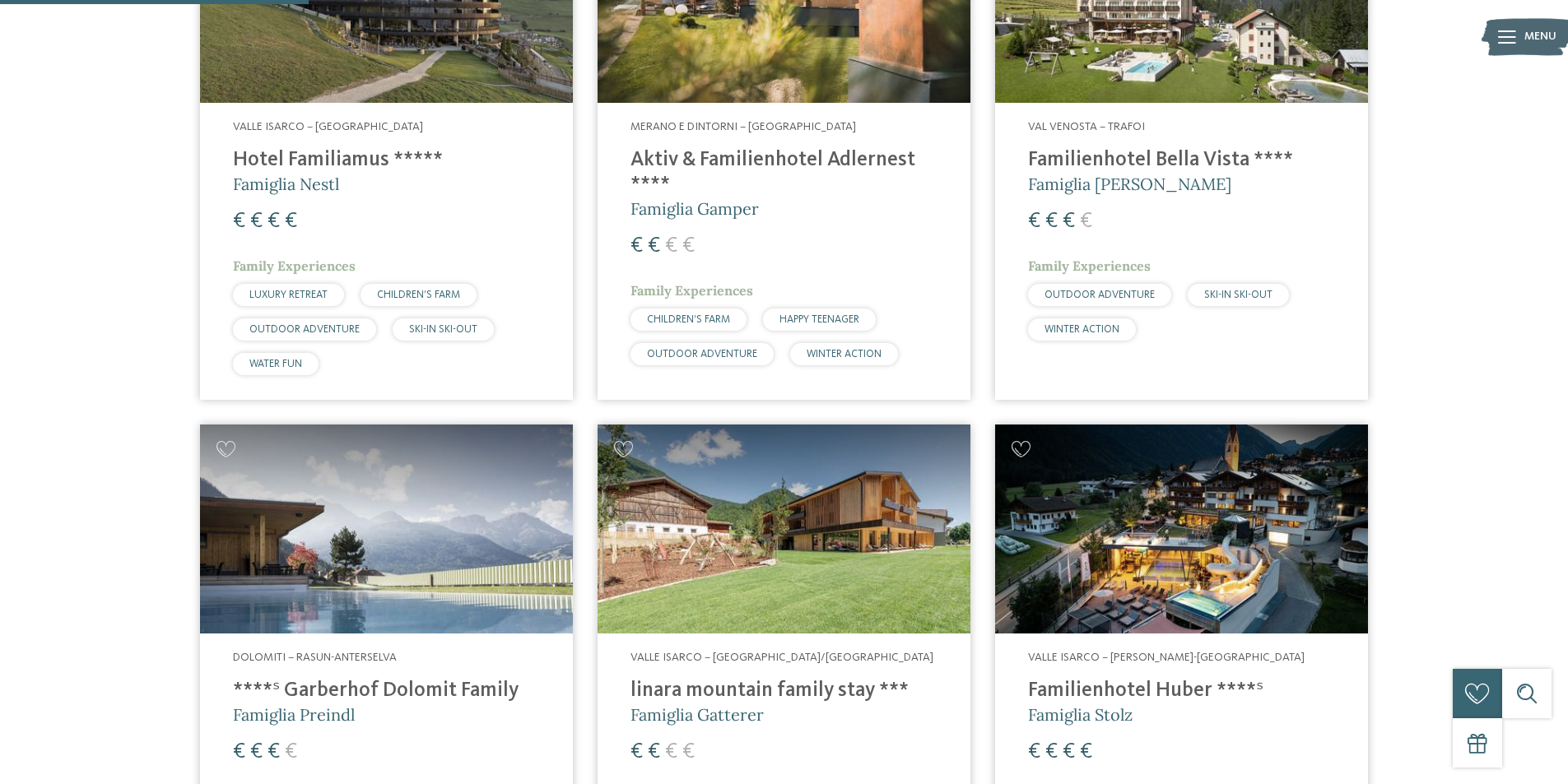
scroll to position [1263, 0]
